Goal: Task Accomplishment & Management: Manage account settings

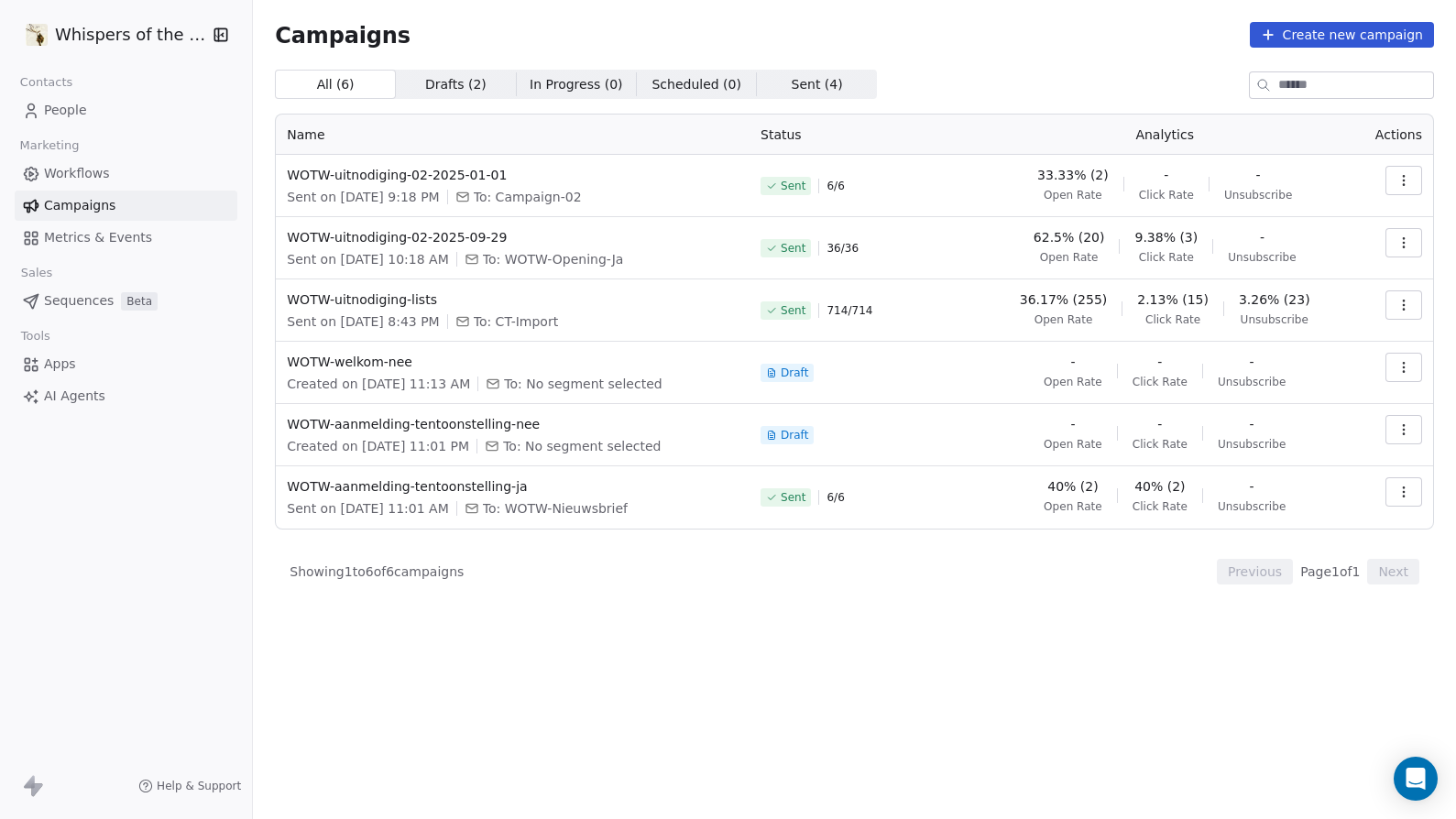
click at [70, 109] on span "People" at bounding box center [65, 111] width 43 height 19
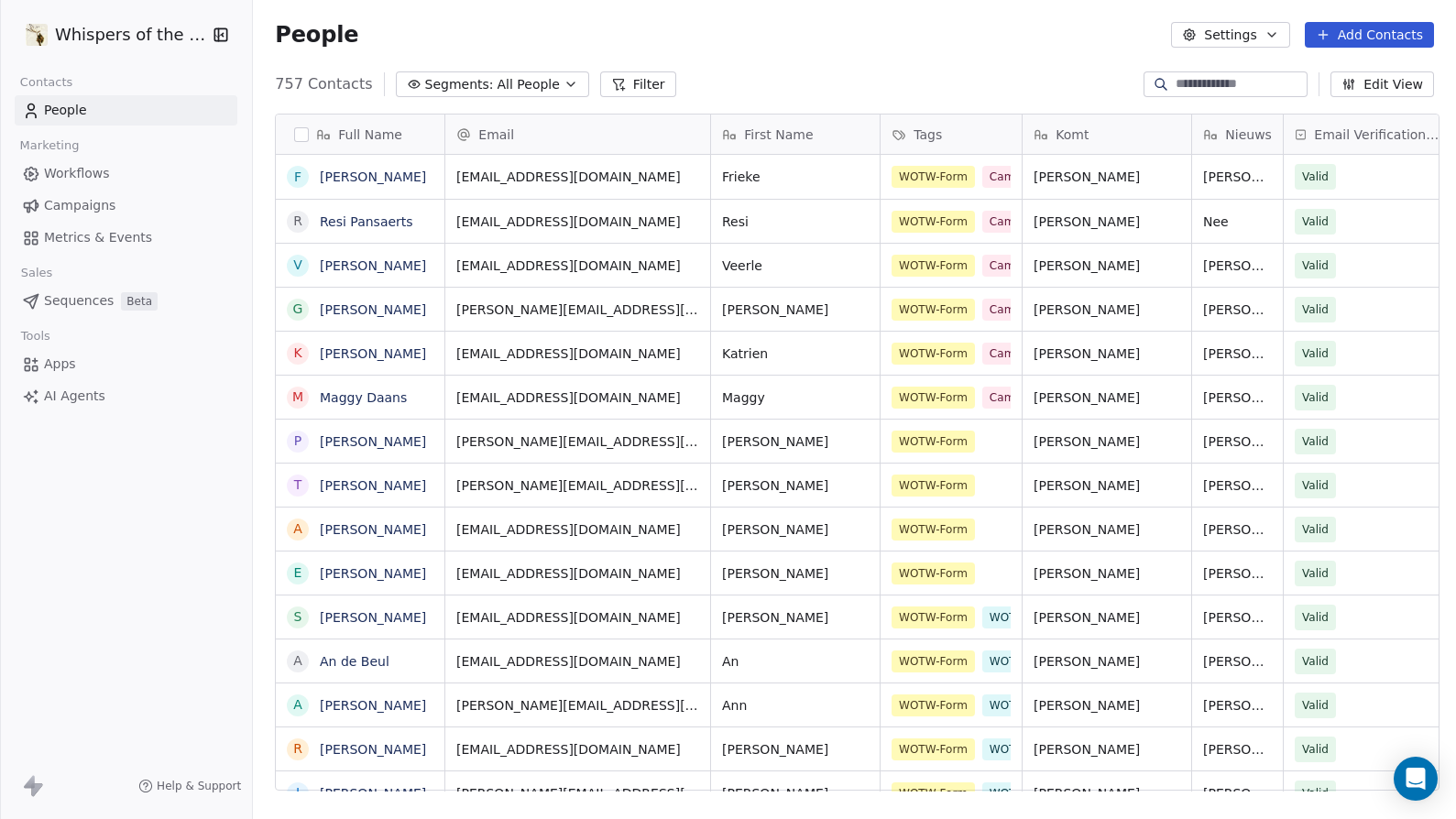
scroll to position [707, 1195]
click at [498, 85] on span "All People" at bounding box center [529, 85] width 62 height 19
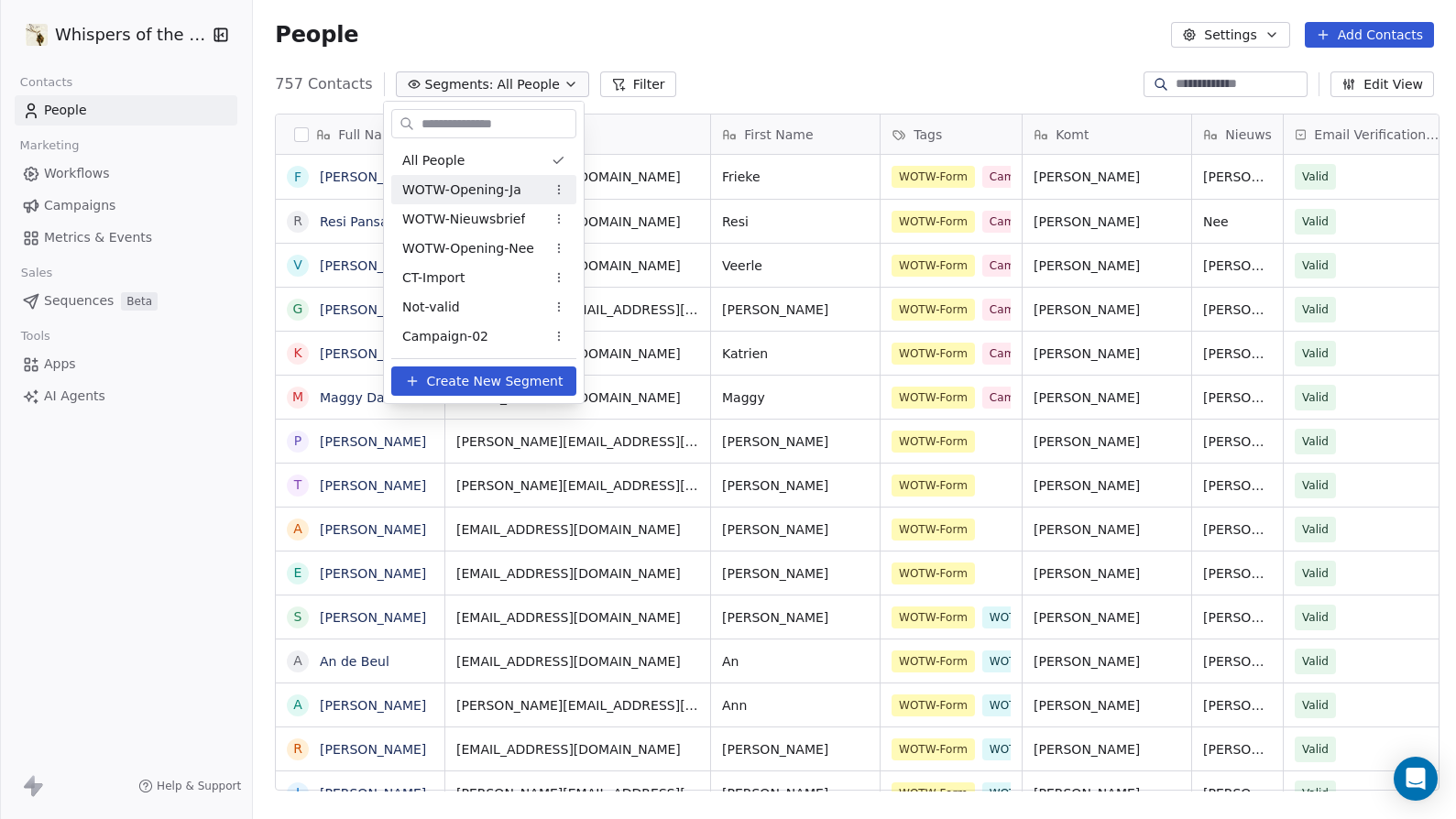
click at [479, 190] on span "WOTW-Opening-Ja" at bounding box center [462, 190] width 120 height 19
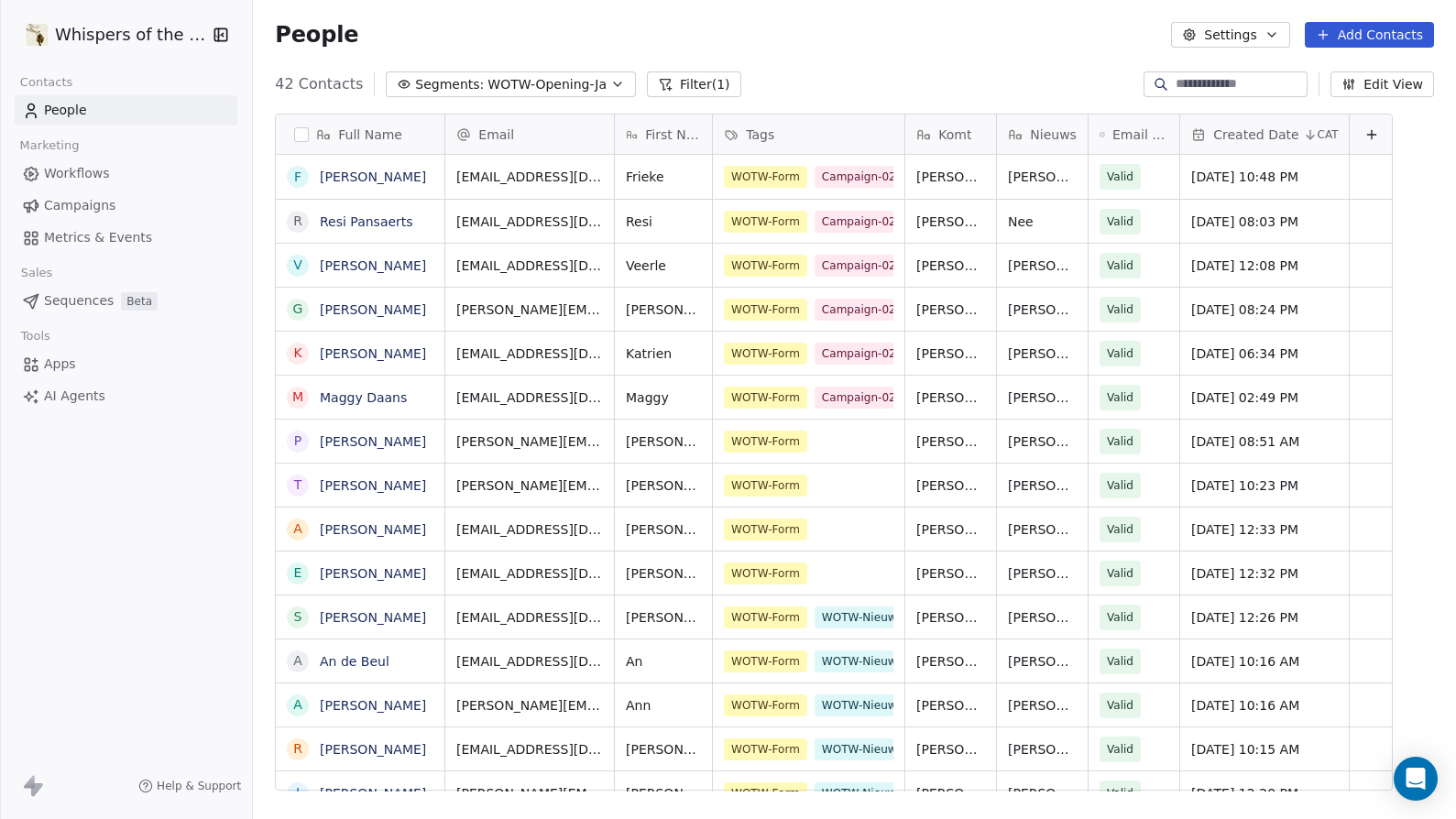
click at [296, 137] on button "button" at bounding box center [301, 134] width 15 height 15
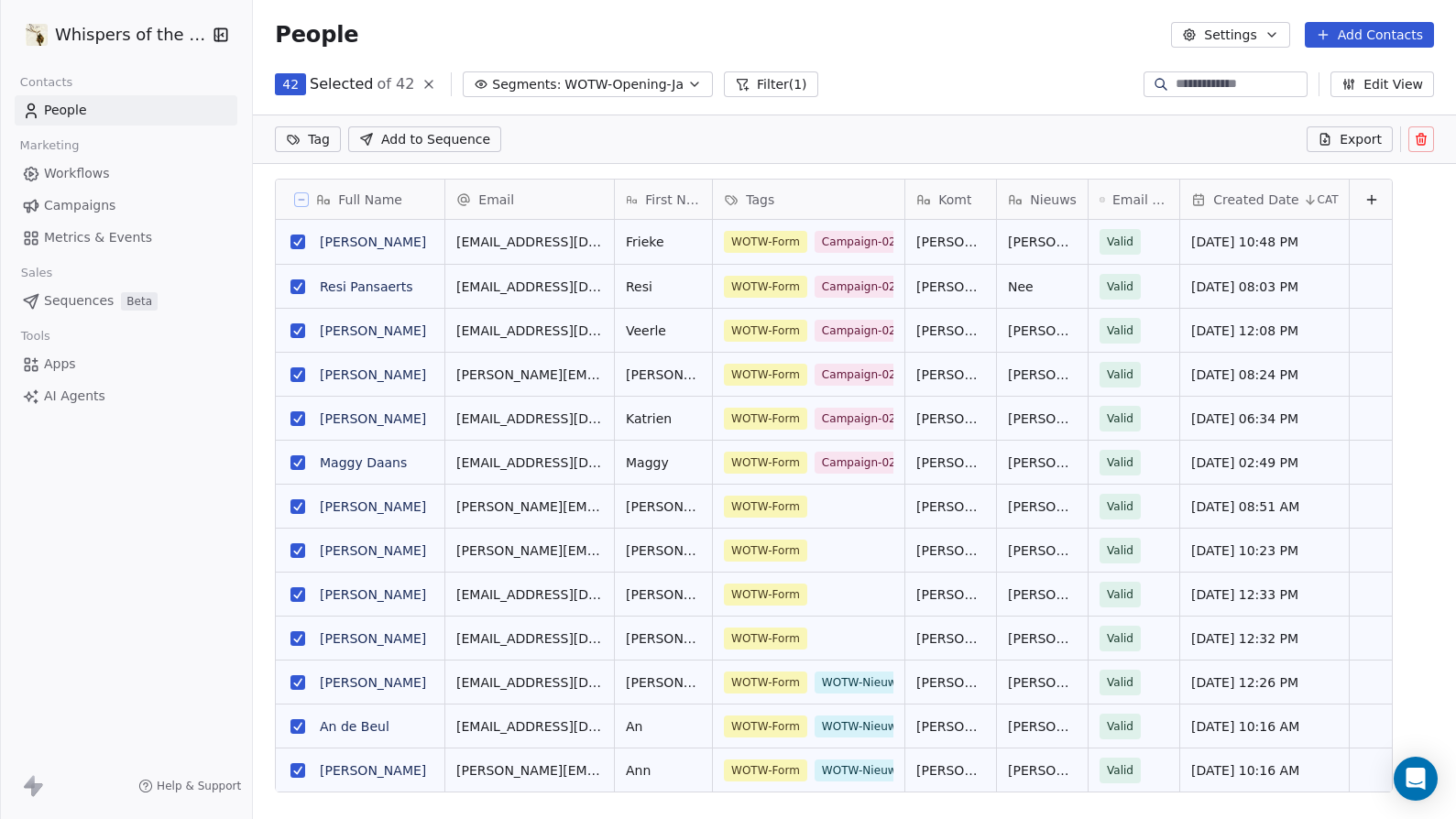
scroll to position [643, 1195]
click at [1366, 139] on span "Export" at bounding box center [1360, 139] width 42 height 18
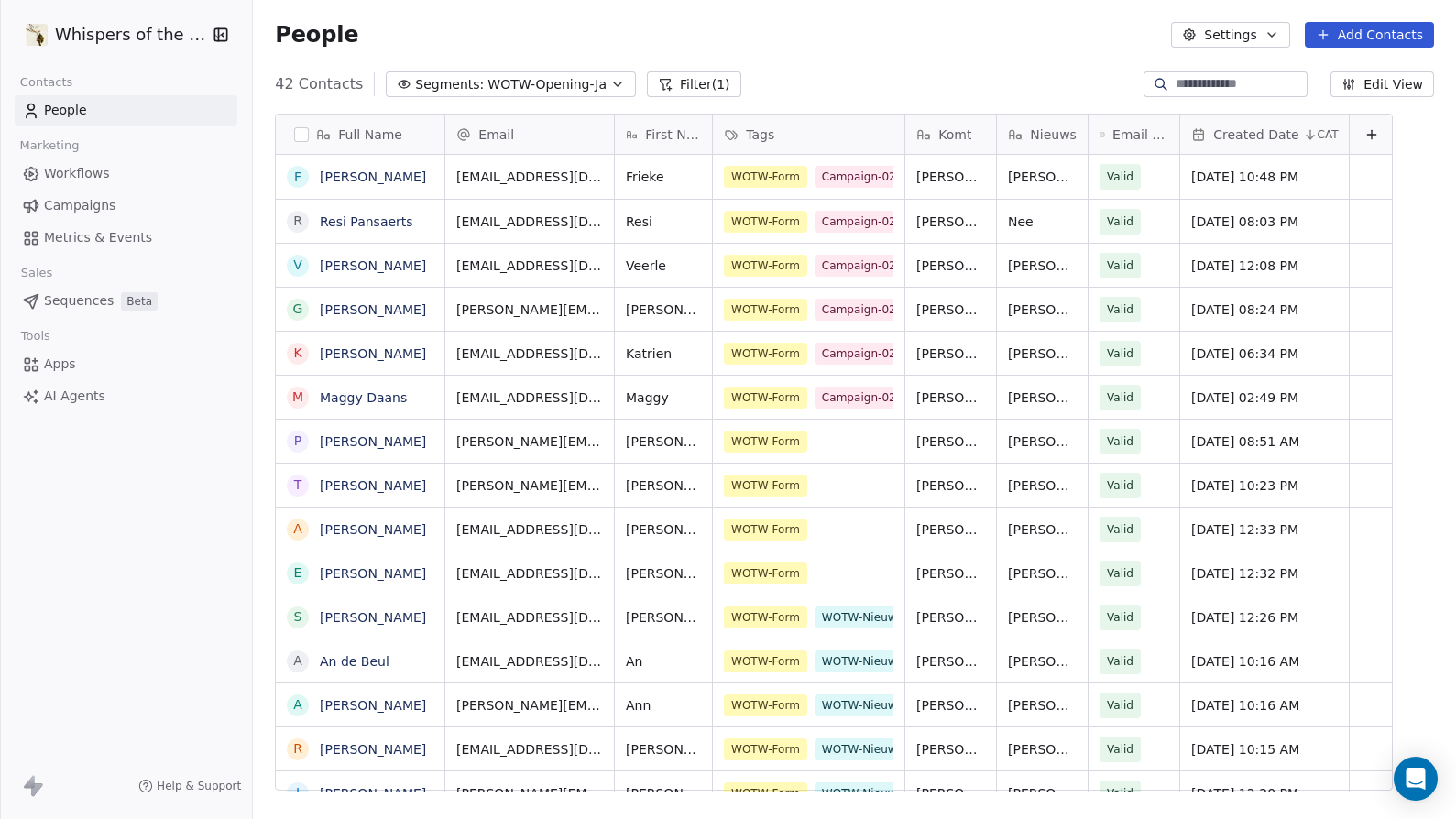
scroll to position [707, 1195]
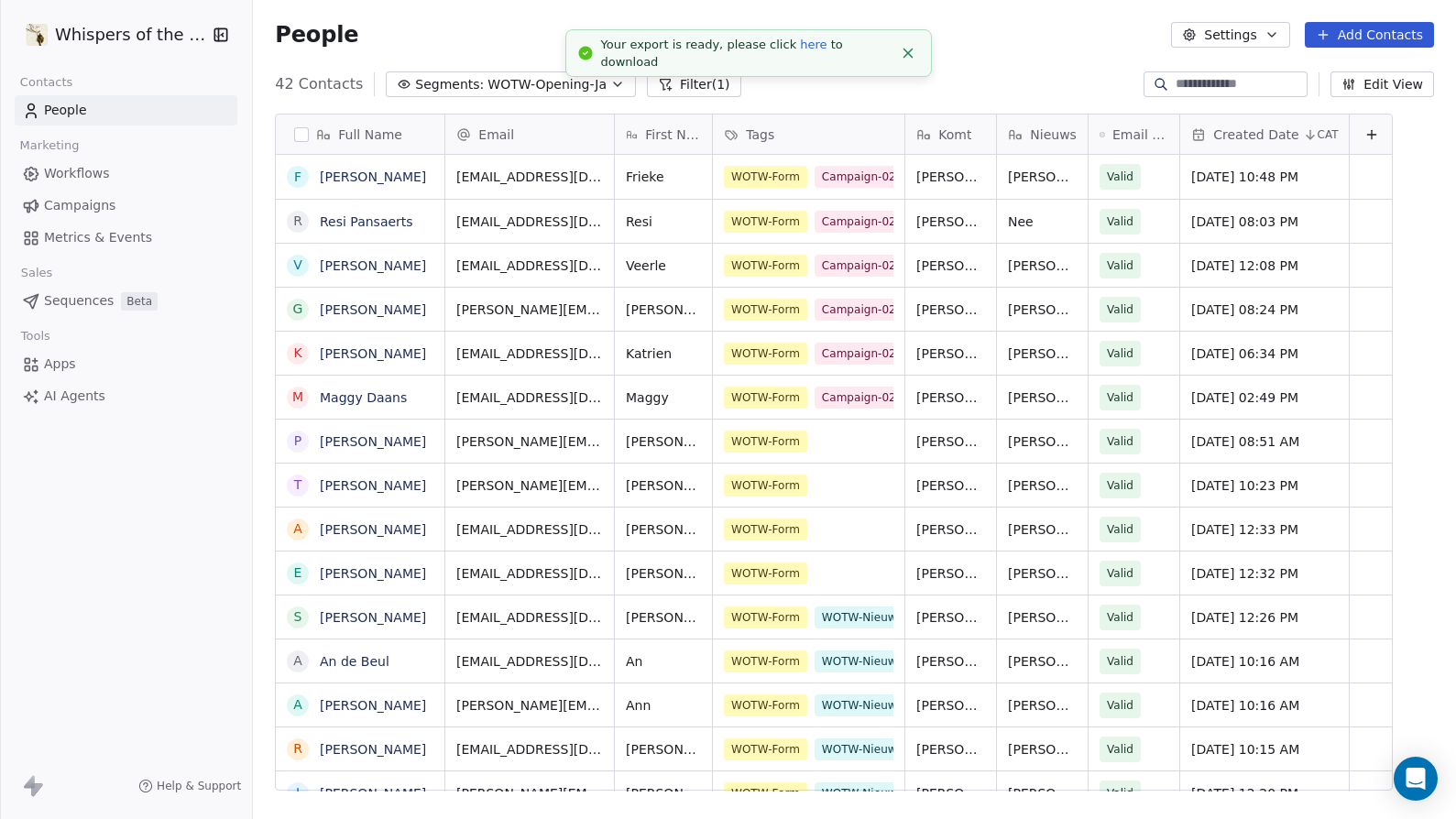
click at [801, 51] on link "here" at bounding box center [813, 45] width 26 height 14
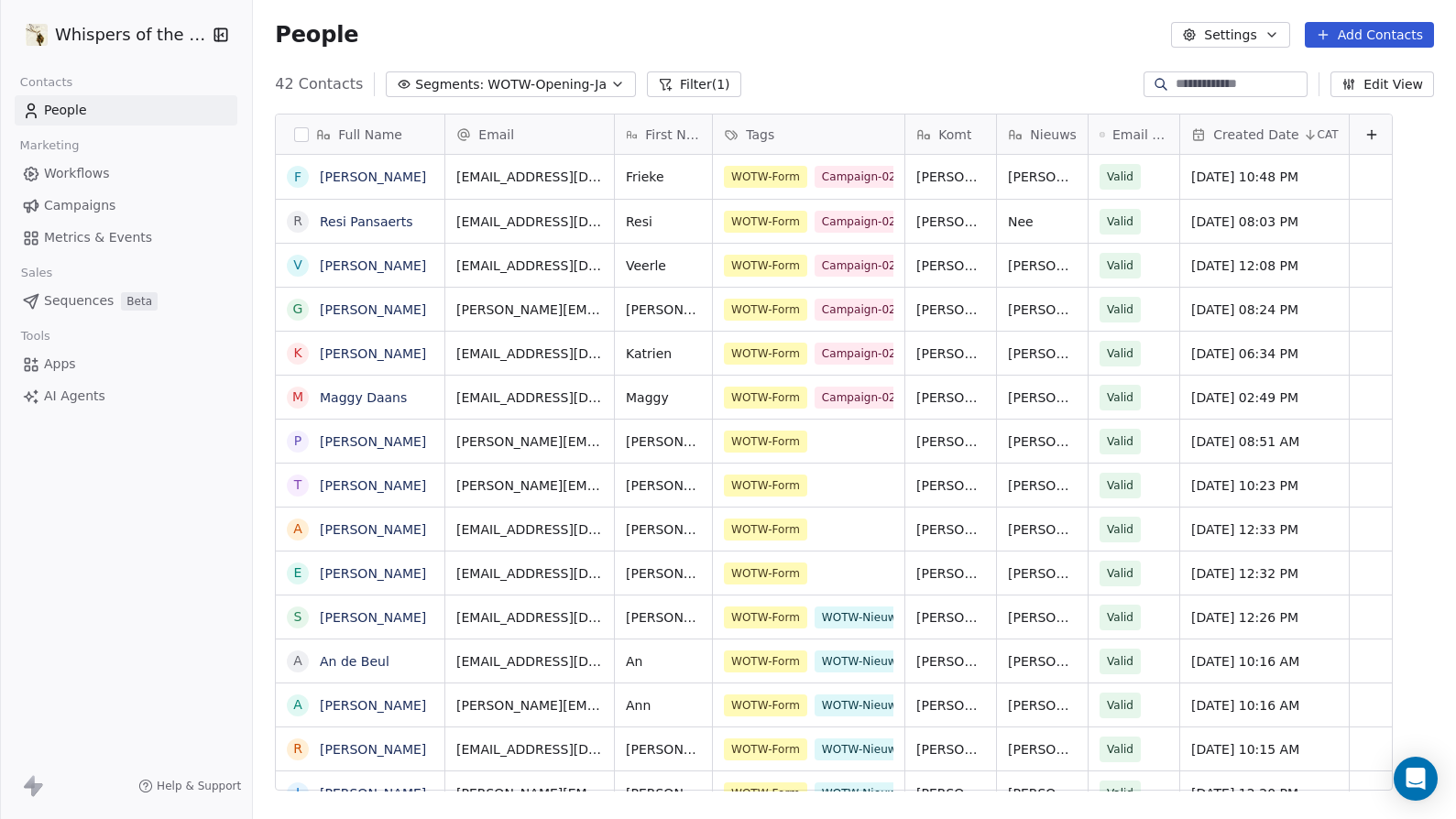
scroll to position [0, 0]
